Goal: Task Accomplishment & Management: Manage account settings

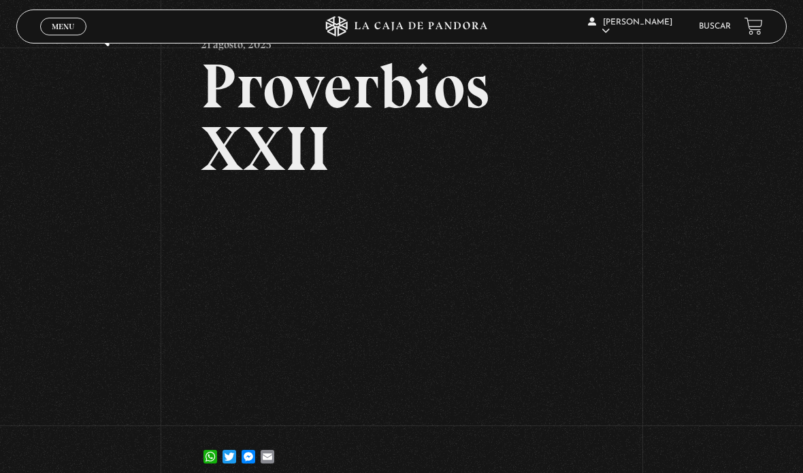
scroll to position [72, 0]
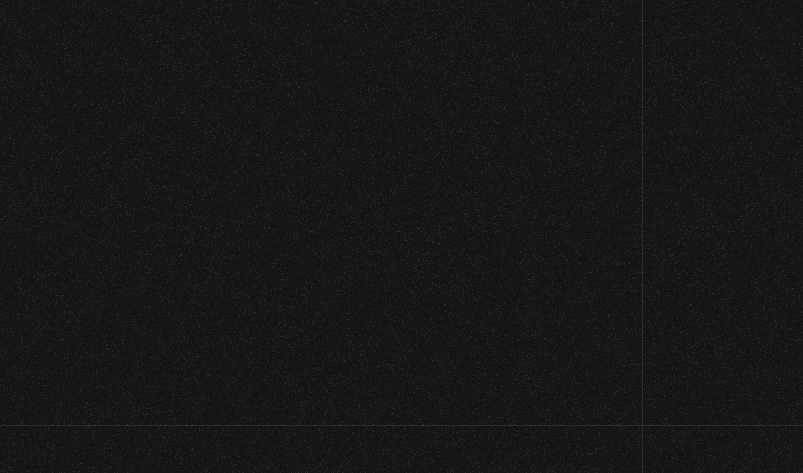
scroll to position [72, 0]
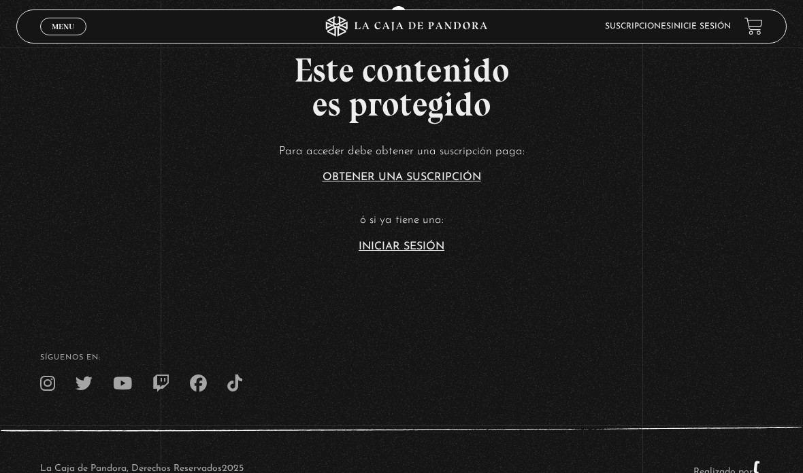
click at [376, 252] on link "Iniciar Sesión" at bounding box center [401, 246] width 86 height 11
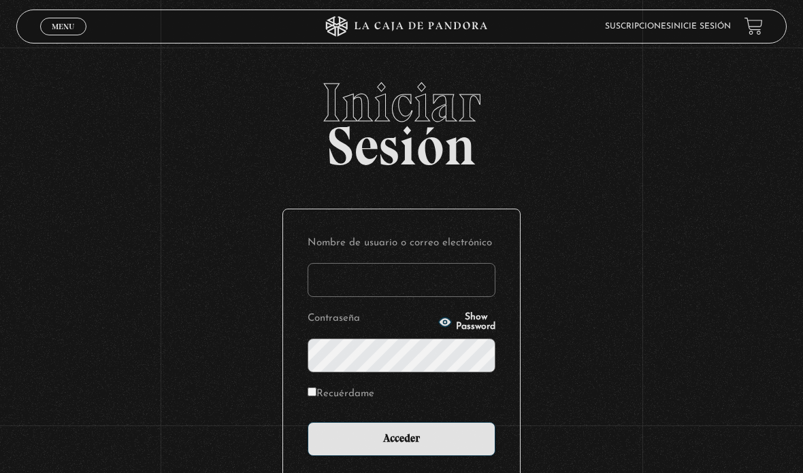
click at [389, 290] on input "Nombre de usuario o correo electrónico" at bounding box center [401, 280] width 188 height 34
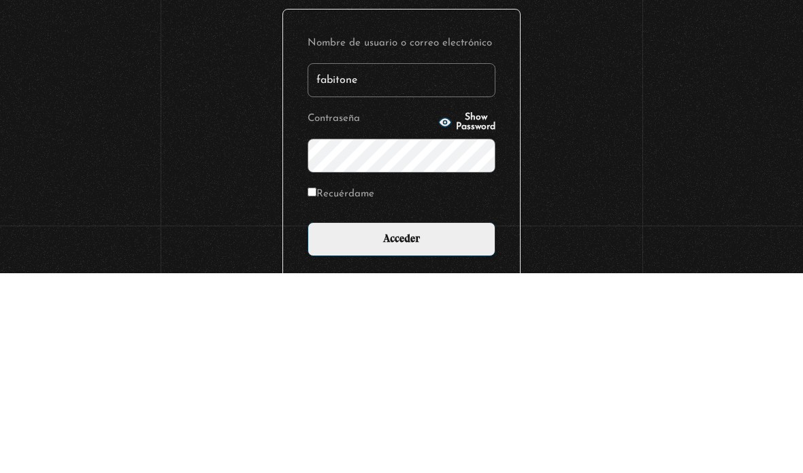
type input "fabitone"
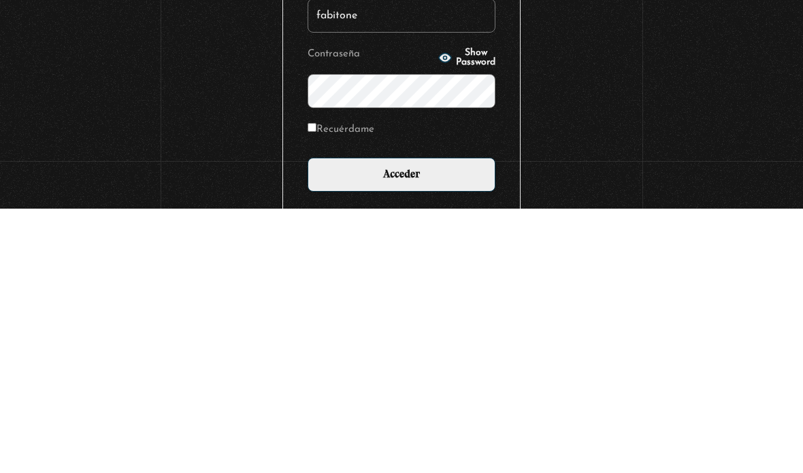
click at [310, 388] on input "Recuérdame" at bounding box center [311, 392] width 9 height 9
checkbox input "true"
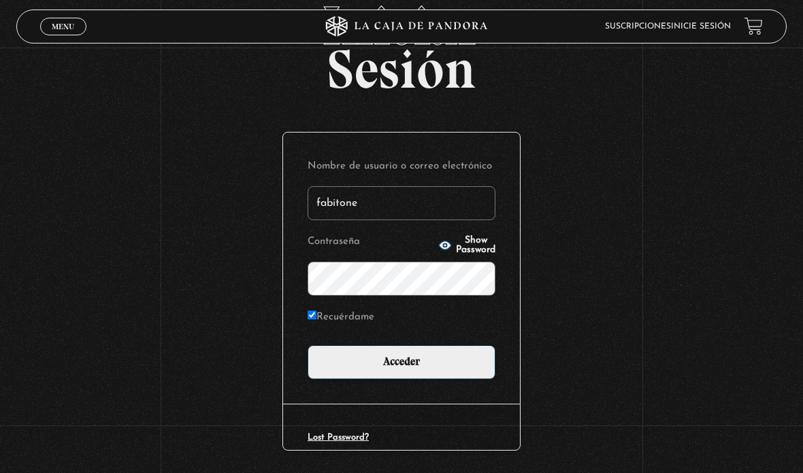
click at [433, 372] on input "Acceder" at bounding box center [401, 362] width 188 height 34
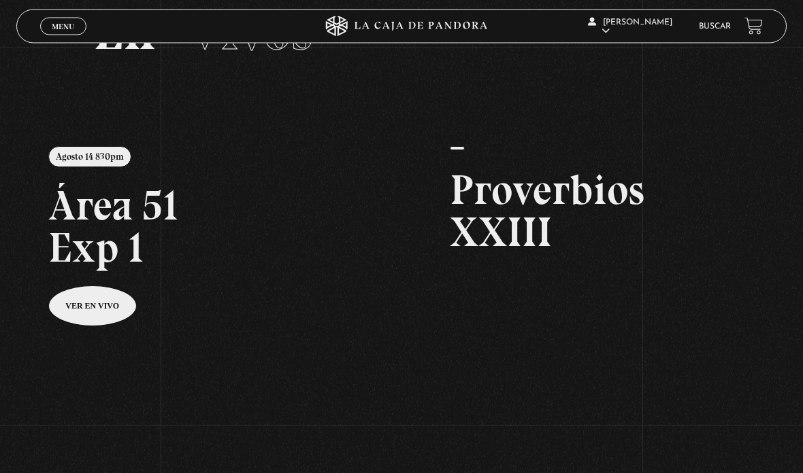
scroll to position [78, 0]
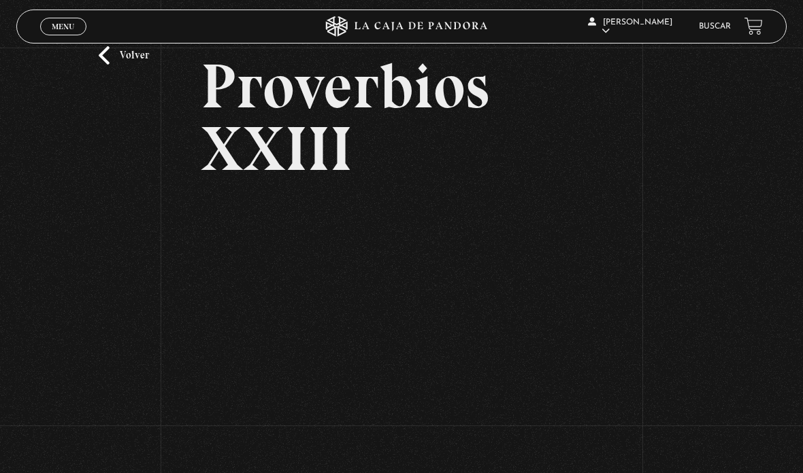
scroll to position [50, 0]
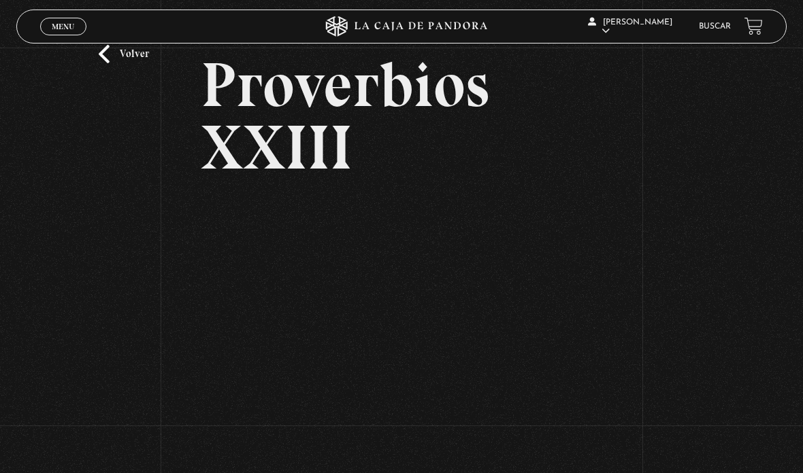
click at [793, 118] on div "Volver Proverbios XXIII" at bounding box center [401, 225] width 803 height 454
click at [794, 109] on div "Volver Proverbios XXIII" at bounding box center [401, 225] width 803 height 454
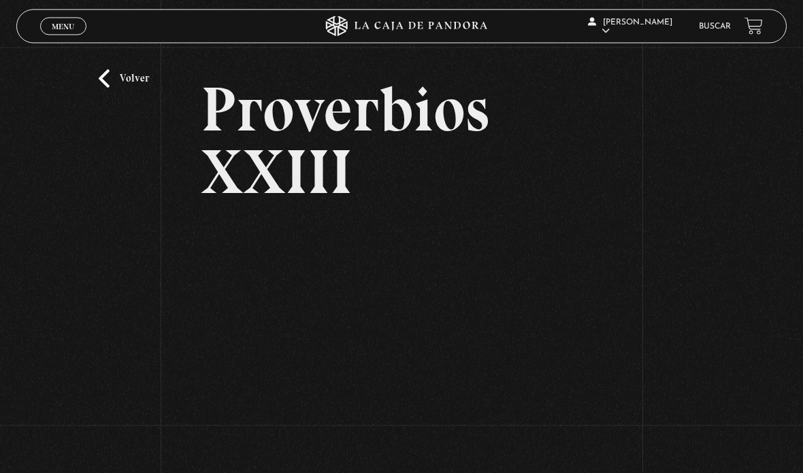
scroll to position [0, 0]
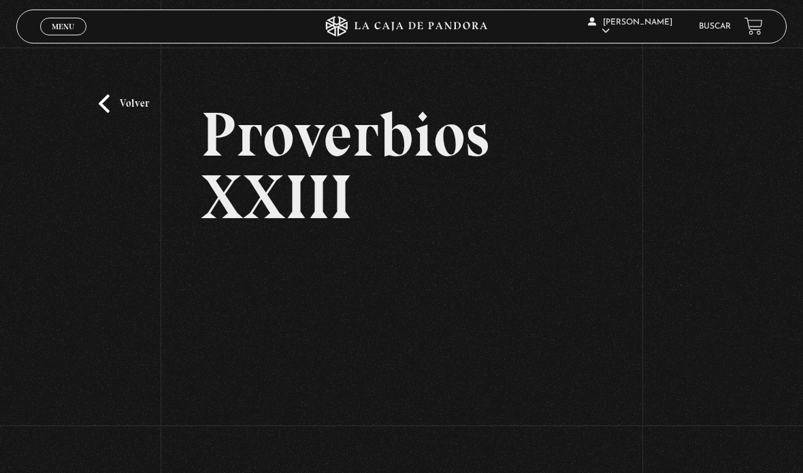
click at [652, 124] on link "Centinelas" at bounding box center [636, 113] width 100 height 35
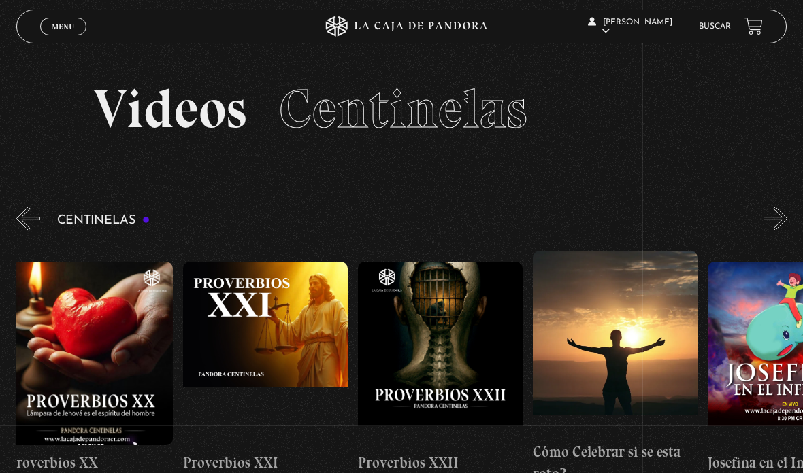
scroll to position [0, 3851]
click at [484, 320] on figure at bounding box center [440, 354] width 165 height 184
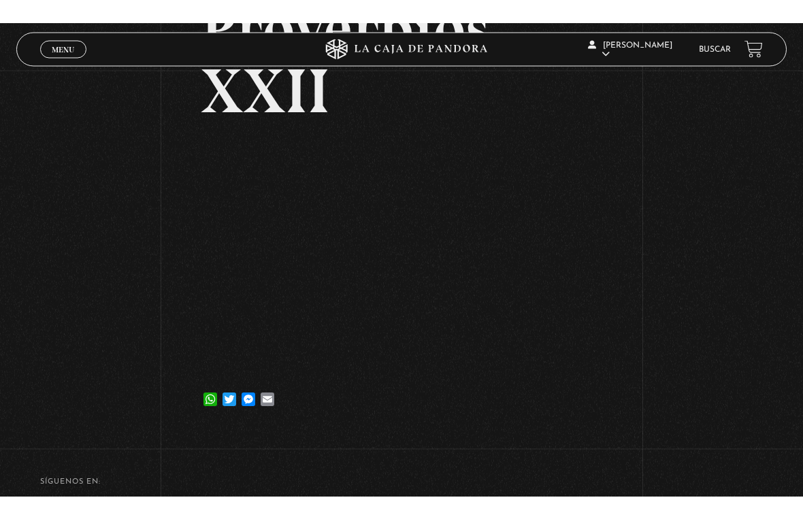
scroll to position [16, 0]
